Goal: Find specific page/section: Find specific page/section

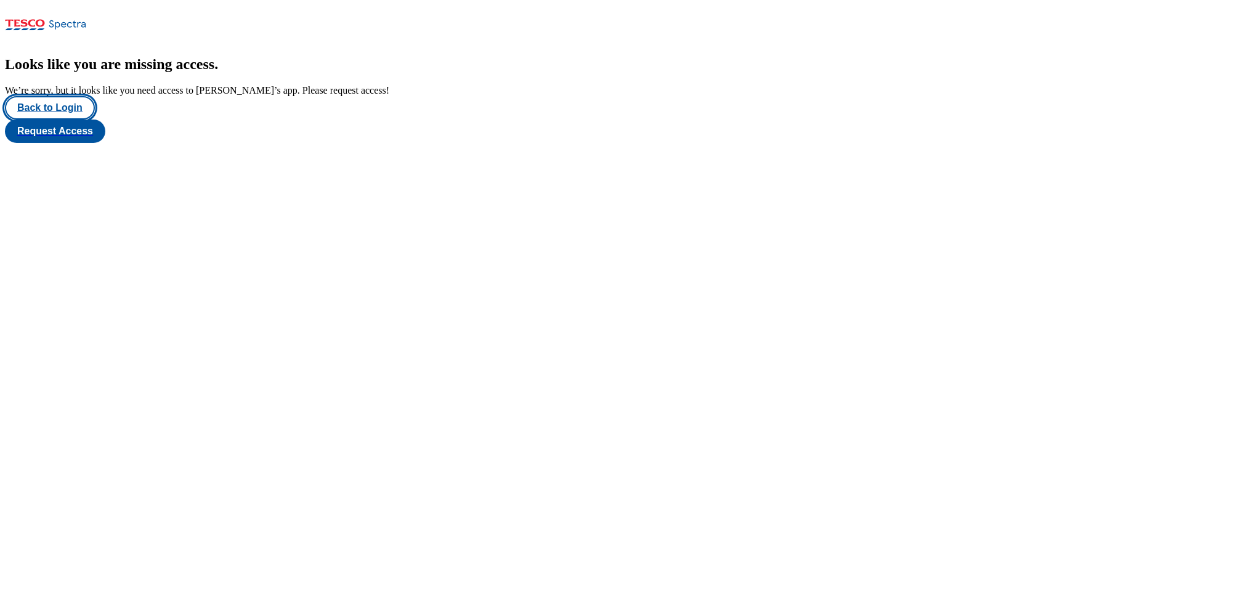
click at [34, 119] on button "Back to Login" at bounding box center [50, 107] width 90 height 23
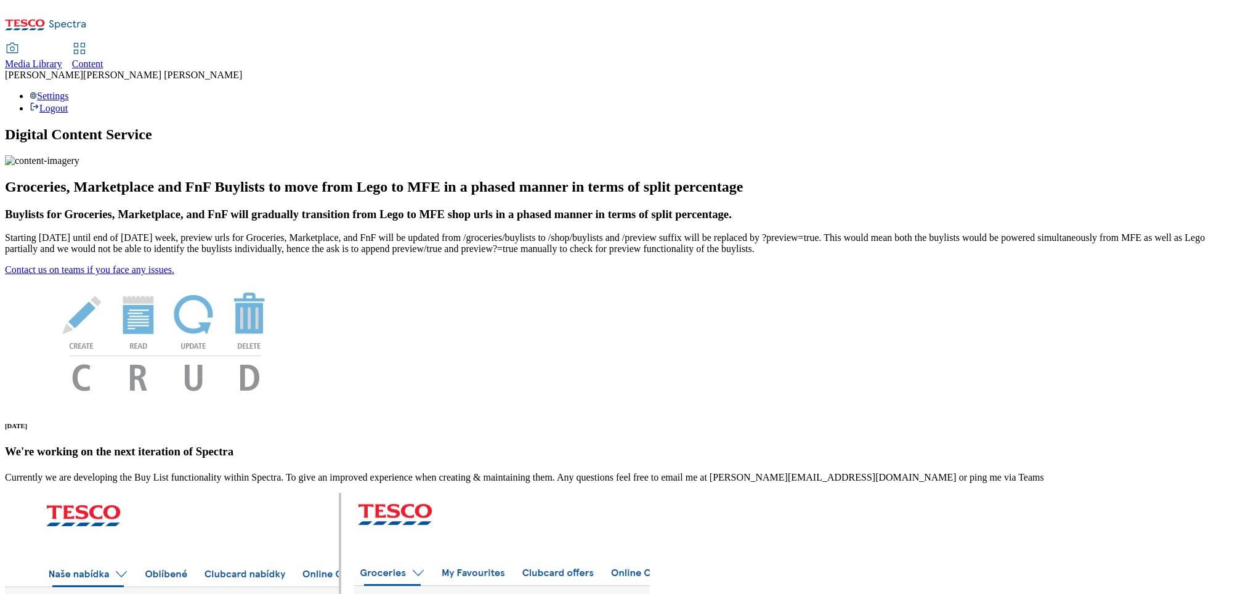
click at [103, 44] on link "Content" at bounding box center [87, 57] width 31 height 26
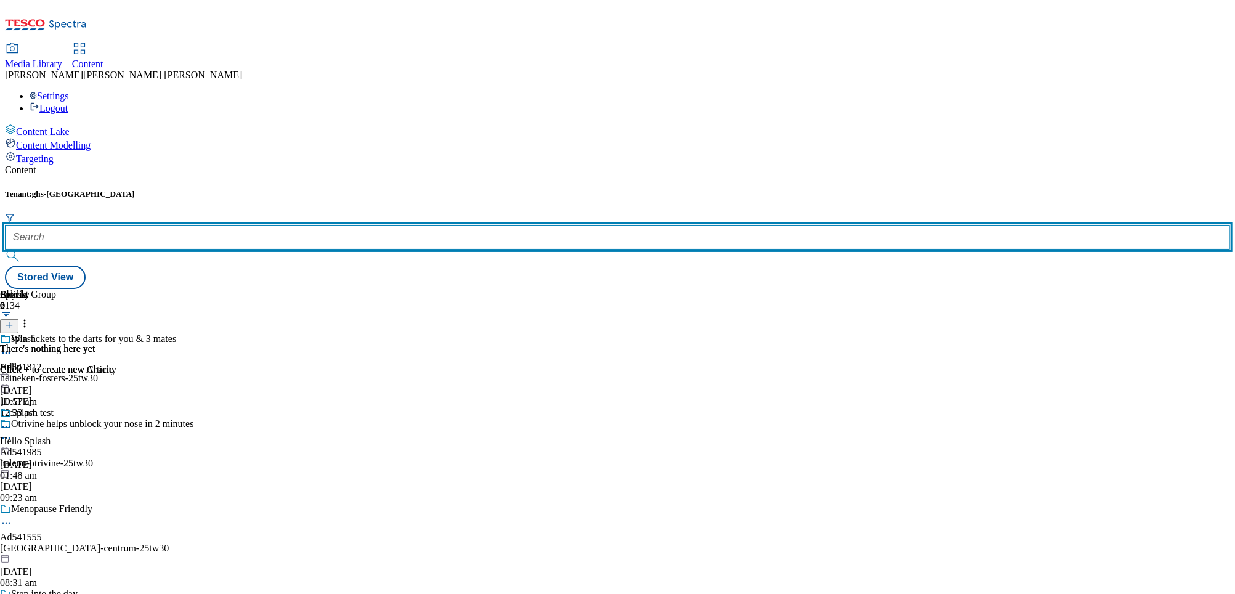
click at [278, 225] on input "text" at bounding box center [617, 237] width 1225 height 25
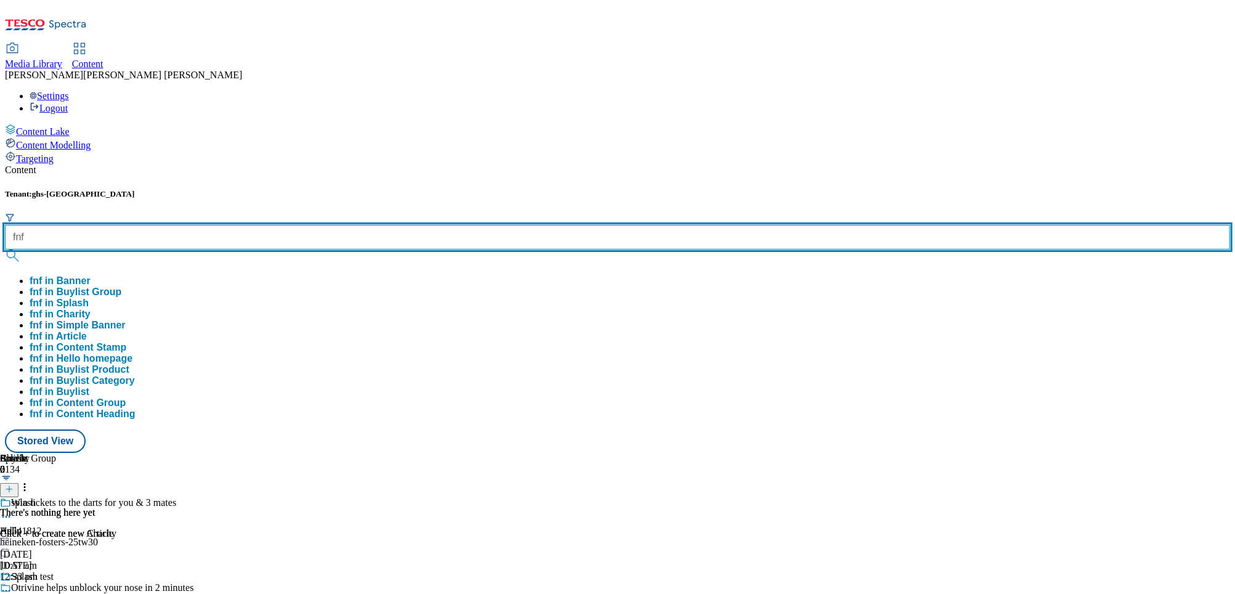
type input "fnf"
click at [5, 249] on button "submit" at bounding box center [13, 255] width 17 height 12
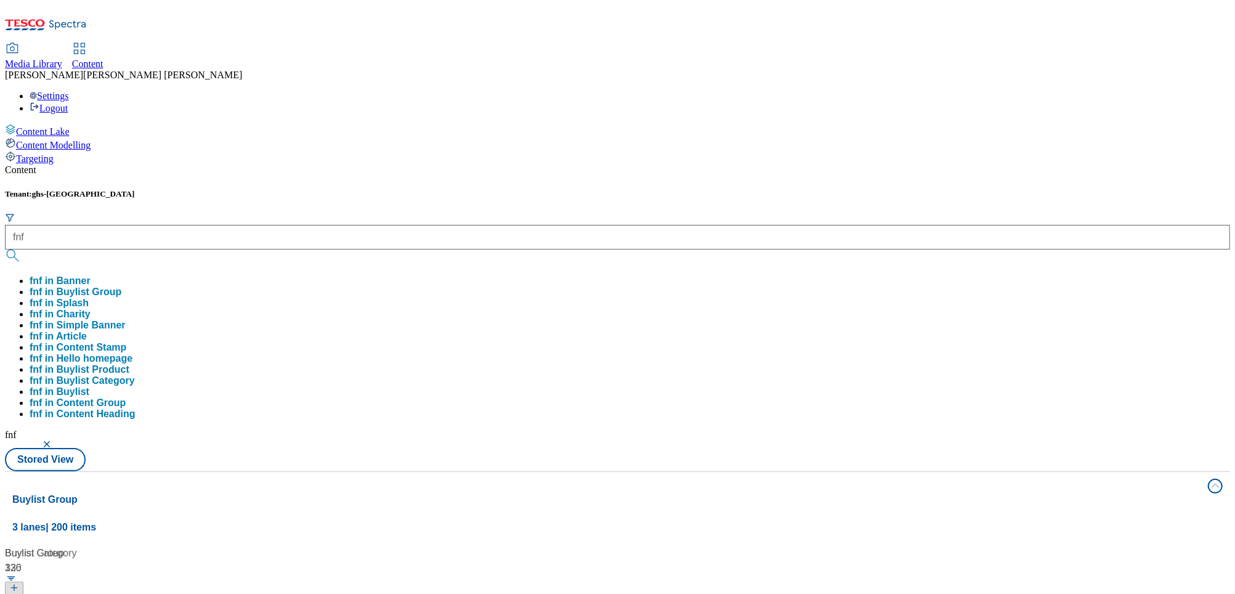
click at [459, 189] on div "Tenant: ghs-uk fnf fnf in Banner fnf in Buylist Group fnf in Splash fnf in Char…" at bounding box center [617, 330] width 1225 height 282
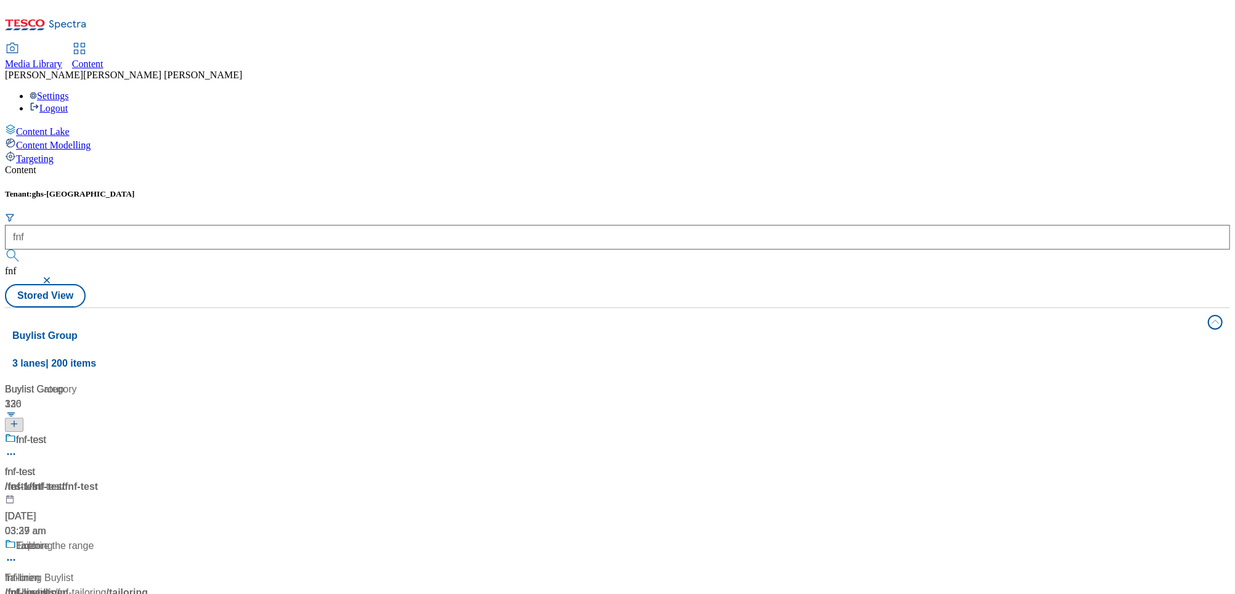
scroll to position [1534, 0]
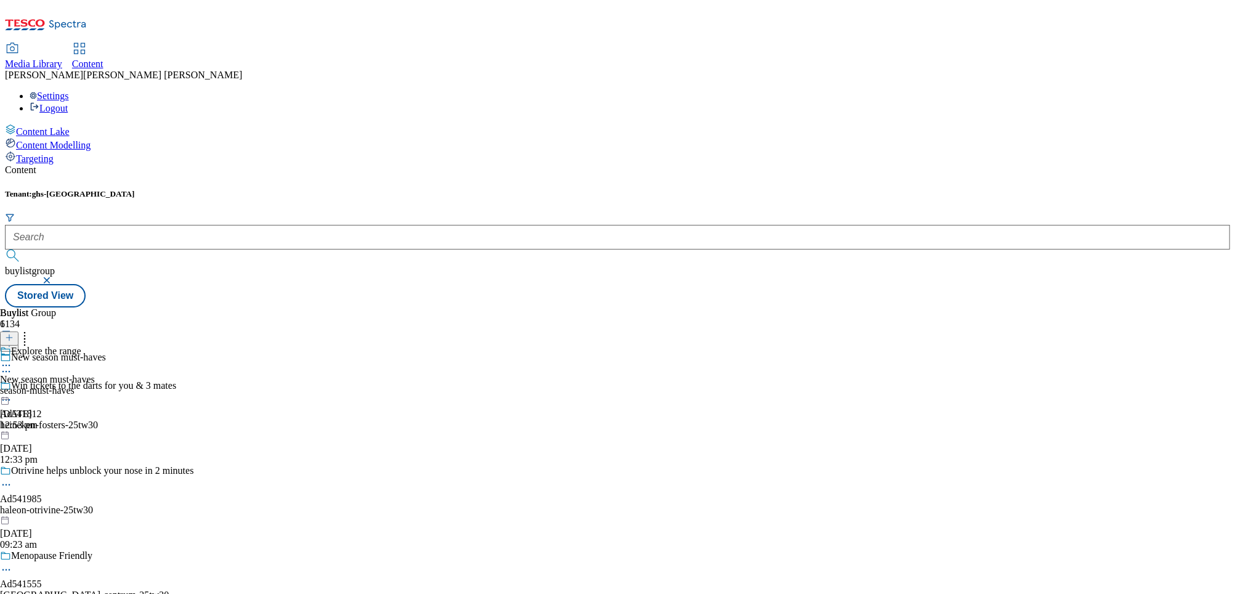
click at [95, 385] on div "season-must-haves" at bounding box center [47, 390] width 95 height 11
click at [67, 385] on div "all-products" at bounding box center [33, 390] width 67 height 11
